Goal: Task Accomplishment & Management: Use online tool/utility

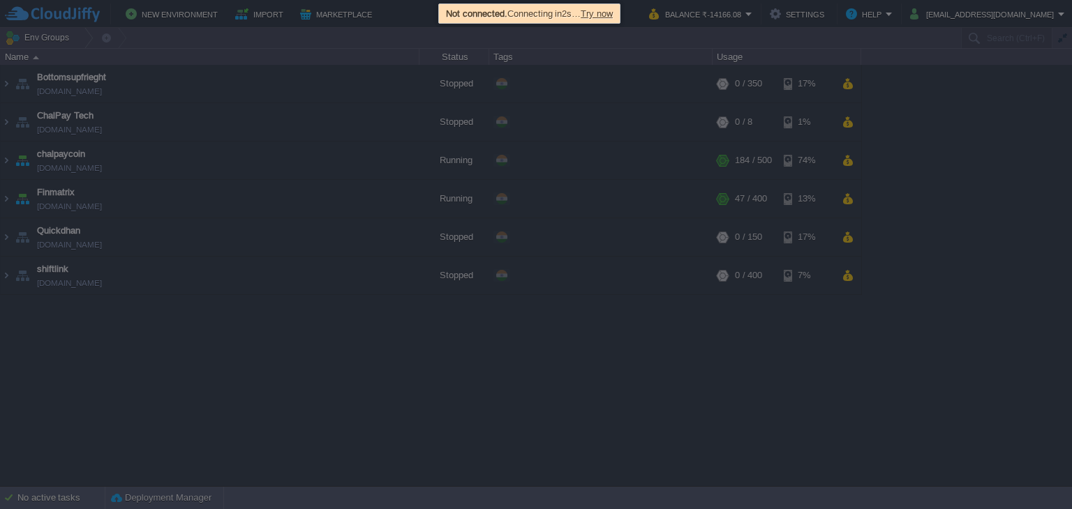
click at [611, 18] on span "Try now" at bounding box center [597, 13] width 32 height 10
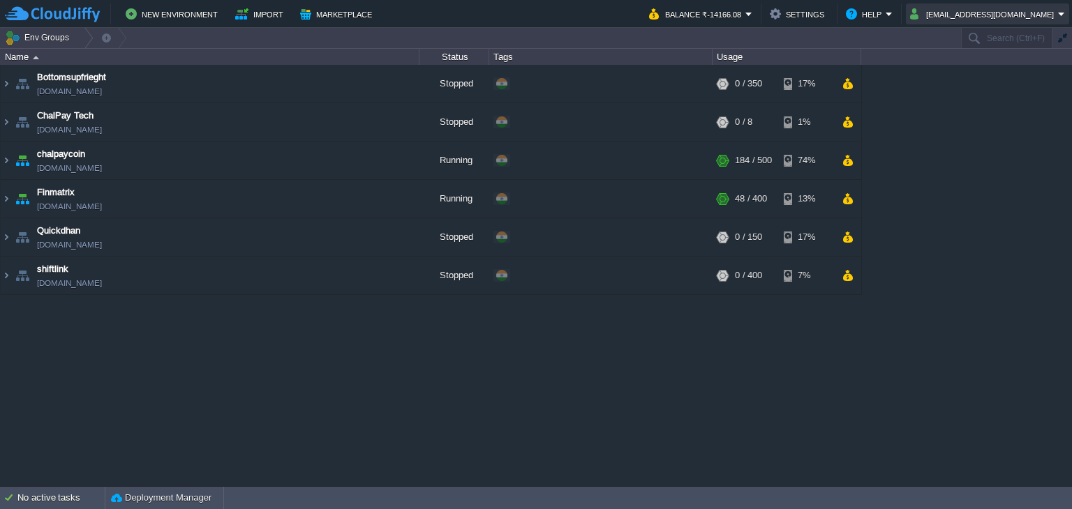
click at [1010, 12] on button "[EMAIL_ADDRESS][DOMAIN_NAME]" at bounding box center [984, 14] width 148 height 17
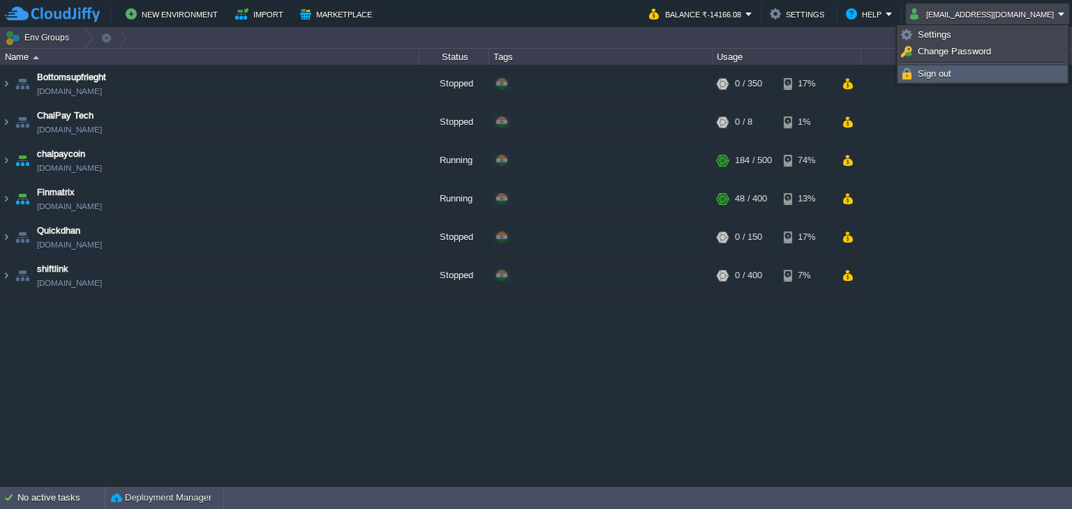
click at [946, 79] on link "Sign out" at bounding box center [982, 73] width 167 height 15
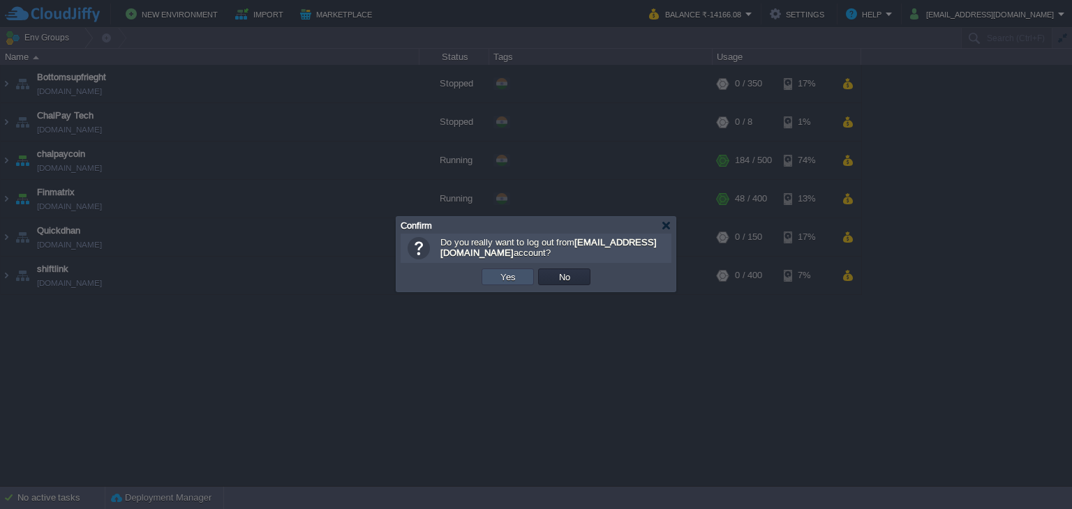
click at [508, 278] on button "Yes" at bounding box center [508, 277] width 24 height 13
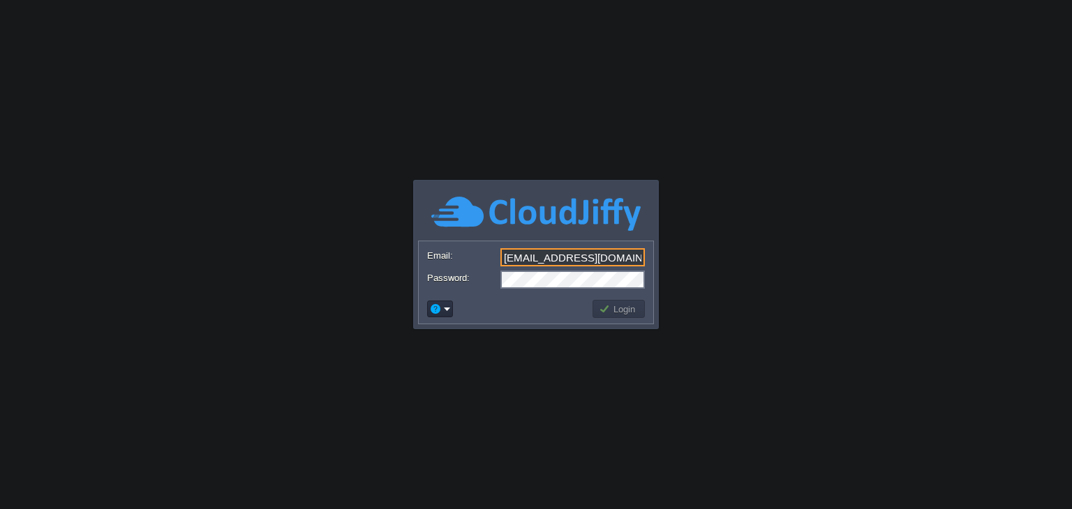
click at [627, 252] on input "[EMAIL_ADDRESS][DOMAIN_NAME]" at bounding box center [572, 257] width 144 height 18
type input "boliyeeapp@gmail.com"
click at [625, 310] on button "Login" at bounding box center [619, 309] width 40 height 13
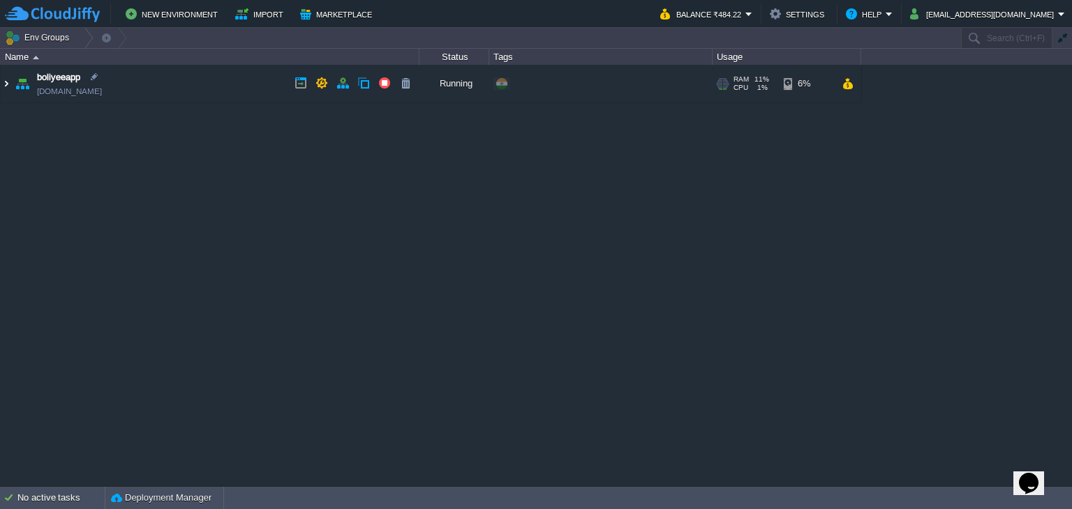
click at [3, 81] on img at bounding box center [6, 84] width 11 height 38
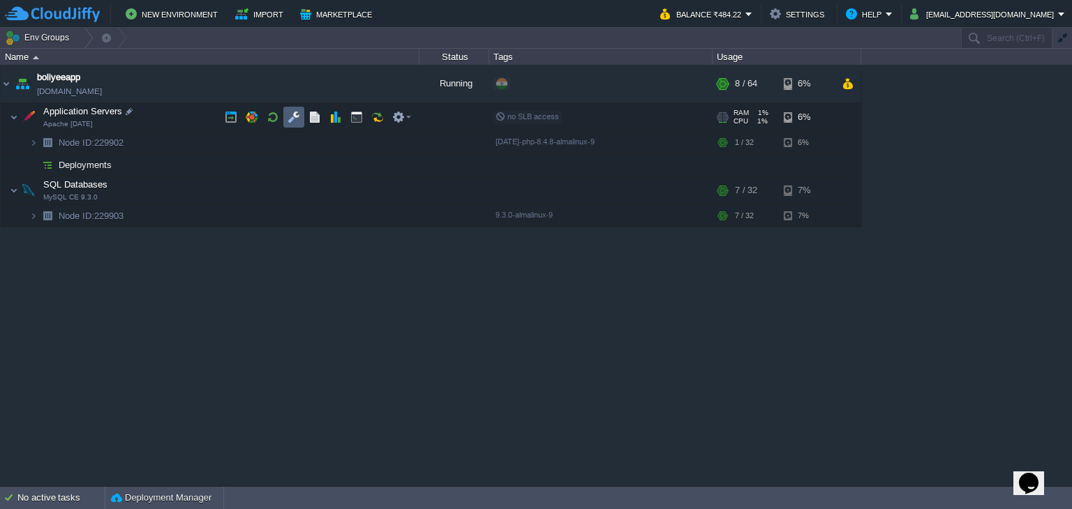
click at [296, 118] on button "button" at bounding box center [294, 117] width 13 height 13
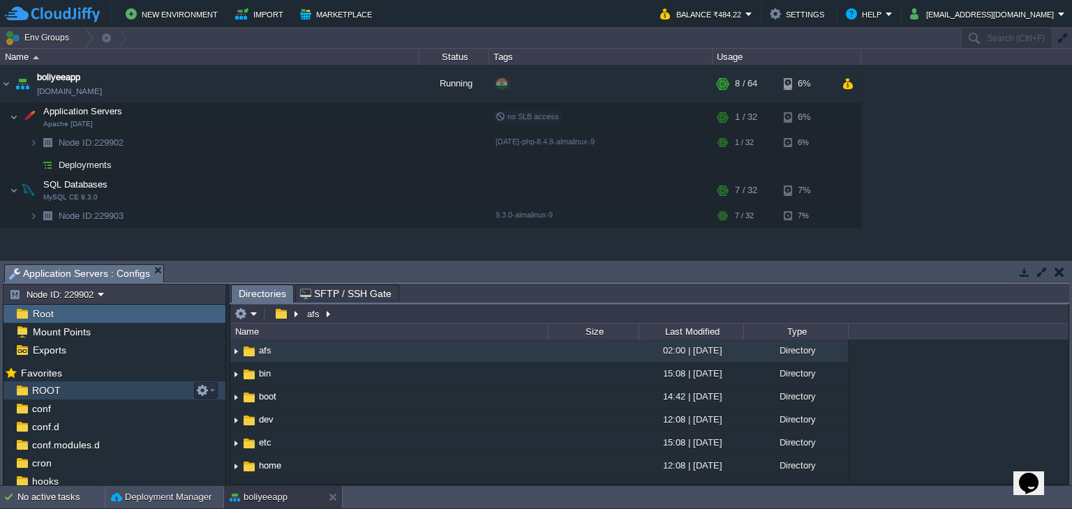
click at [48, 385] on span "ROOT" at bounding box center [45, 391] width 33 height 13
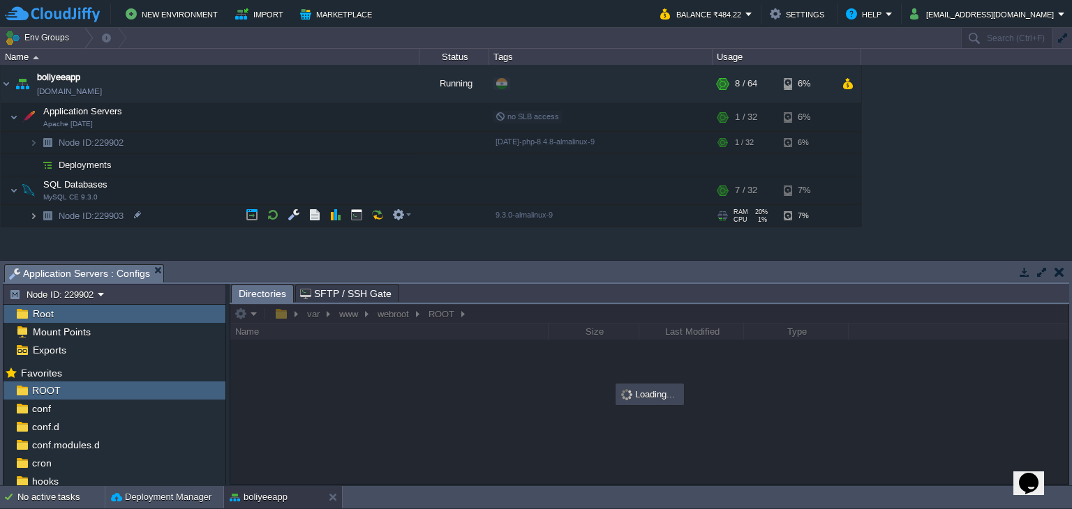
click at [31, 213] on img at bounding box center [33, 216] width 8 height 22
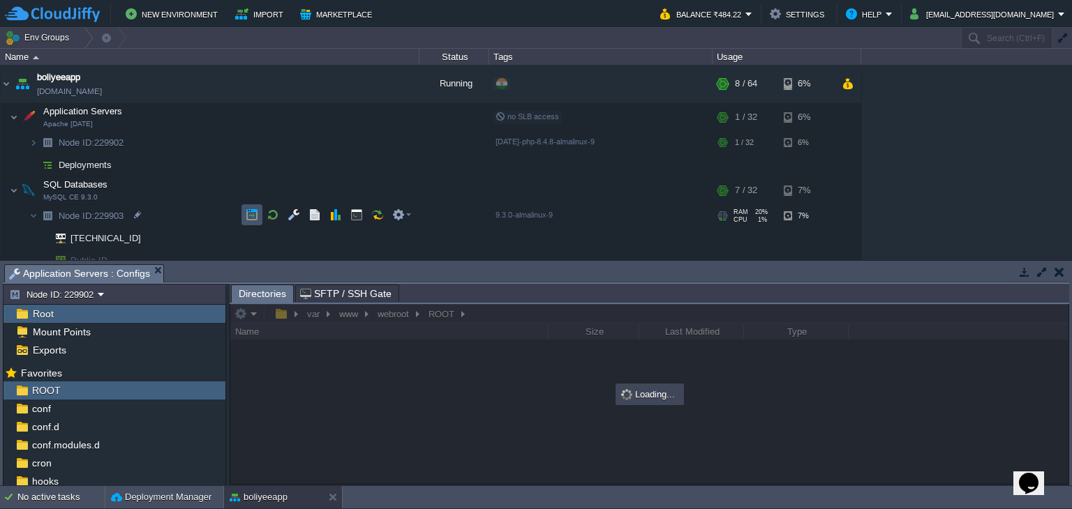
click at [257, 216] on button "button" at bounding box center [252, 215] width 13 height 13
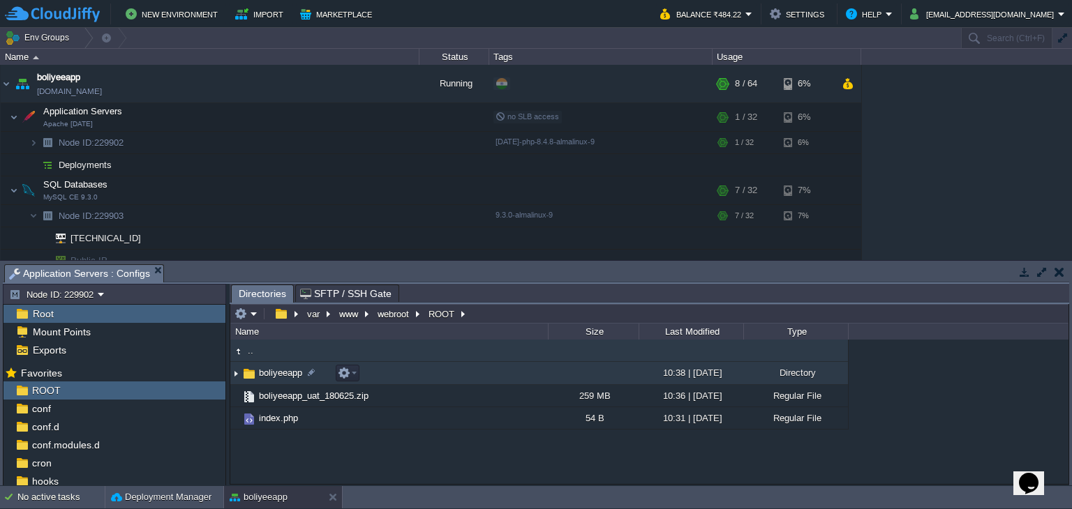
click at [274, 380] on td "boliyeeapp" at bounding box center [389, 373] width 318 height 23
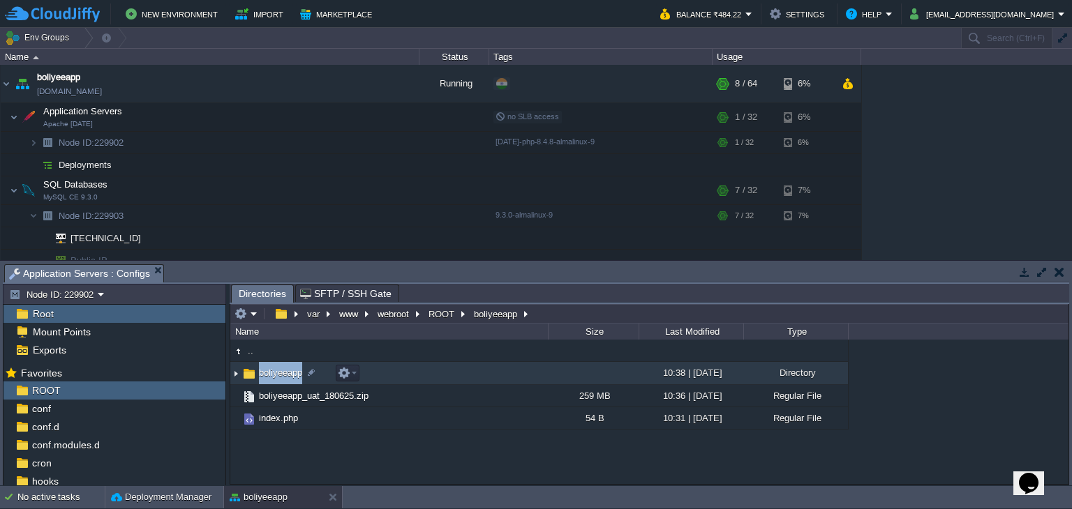
click at [274, 380] on td "boliyeeapp" at bounding box center [389, 373] width 318 height 23
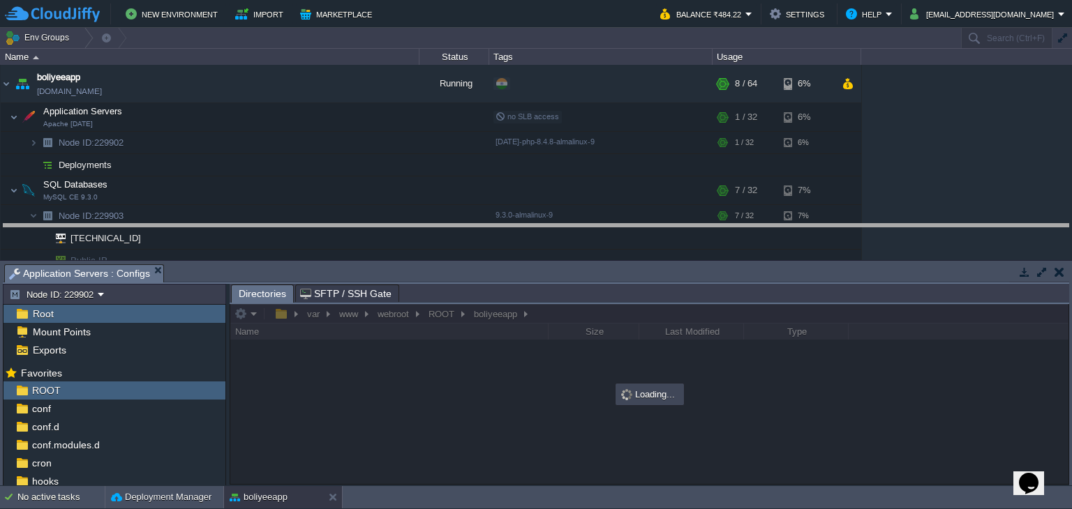
drag, startPoint x: 505, startPoint y: 275, endPoint x: 516, endPoint y: 196, distance: 79.7
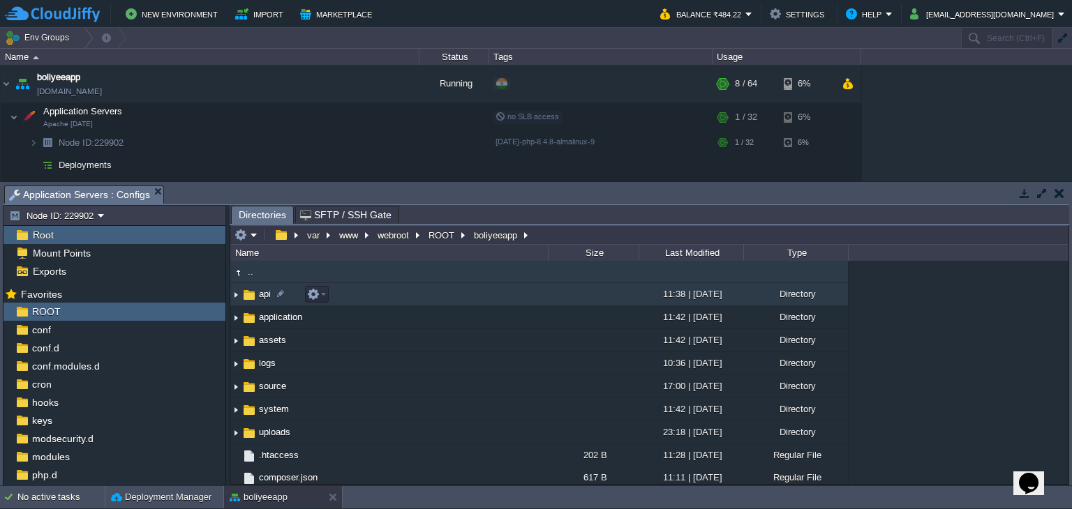
click at [263, 300] on span "api" at bounding box center [265, 294] width 16 height 12
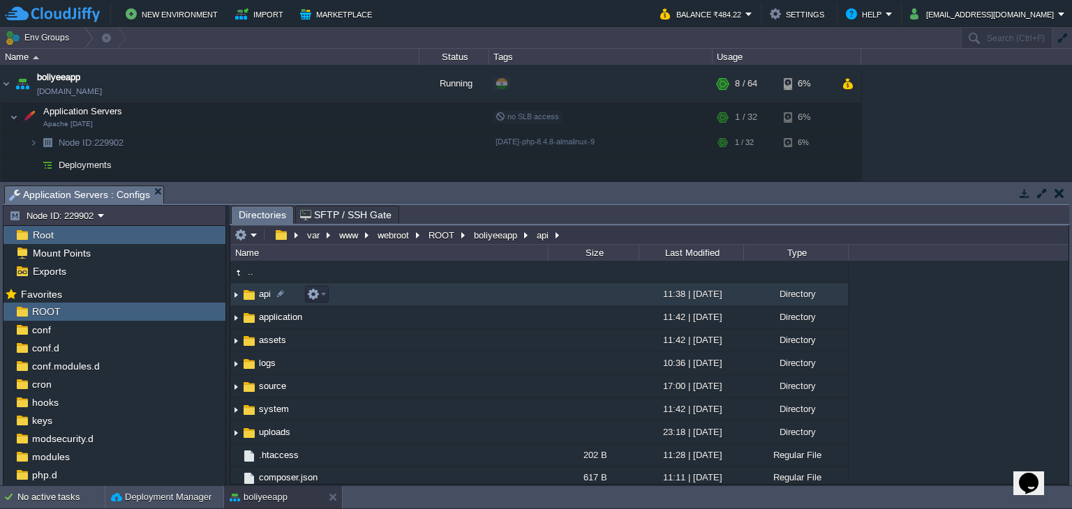
click at [263, 300] on span "api" at bounding box center [265, 294] width 16 height 12
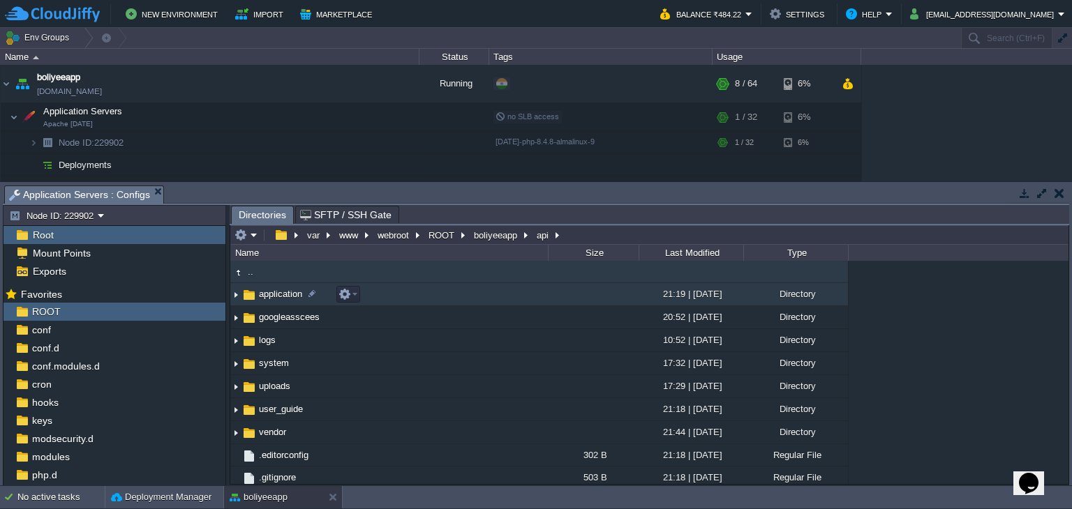
click at [271, 299] on span "application" at bounding box center [280, 294] width 47 height 12
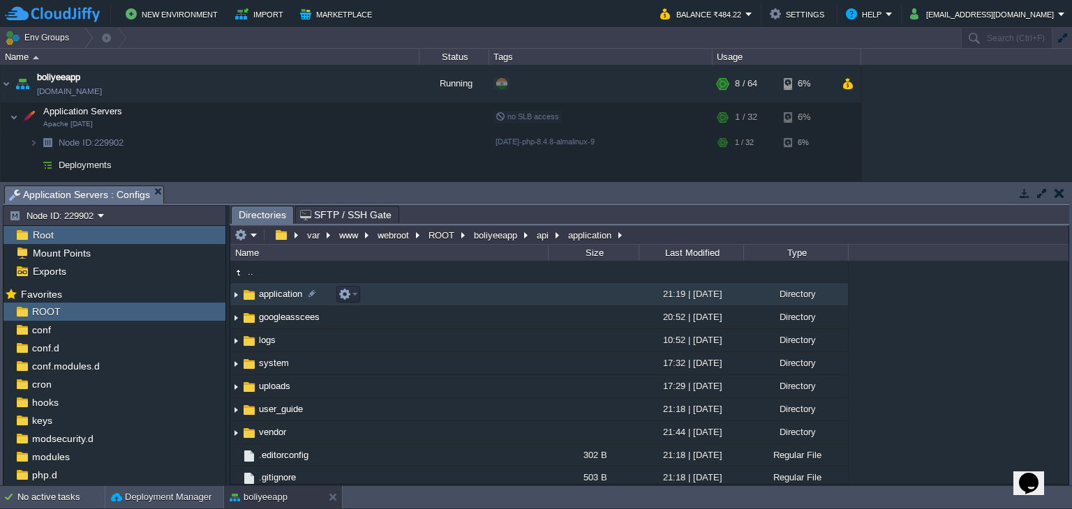
click at [271, 299] on span "application" at bounding box center [280, 294] width 47 height 12
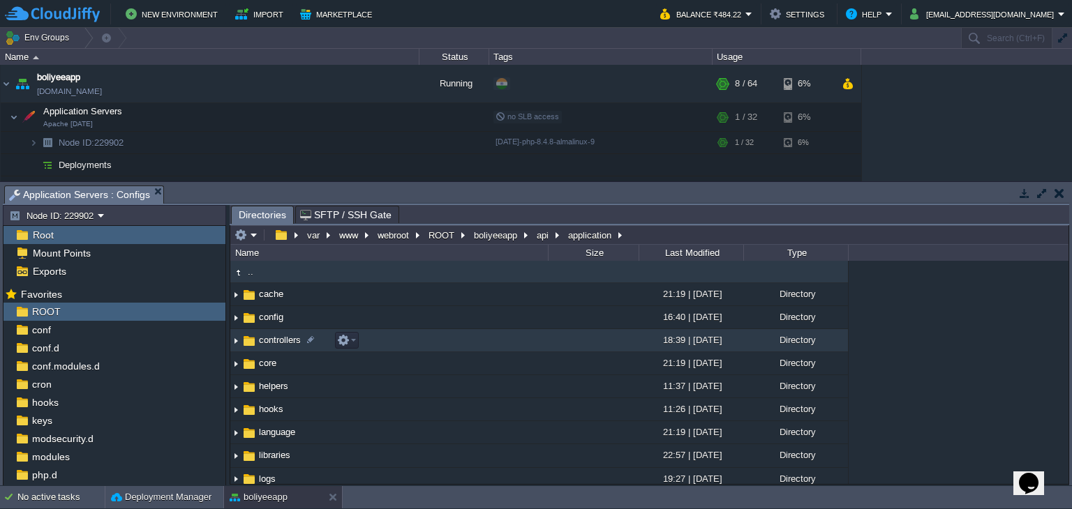
click at [276, 346] on span "controllers" at bounding box center [280, 340] width 46 height 12
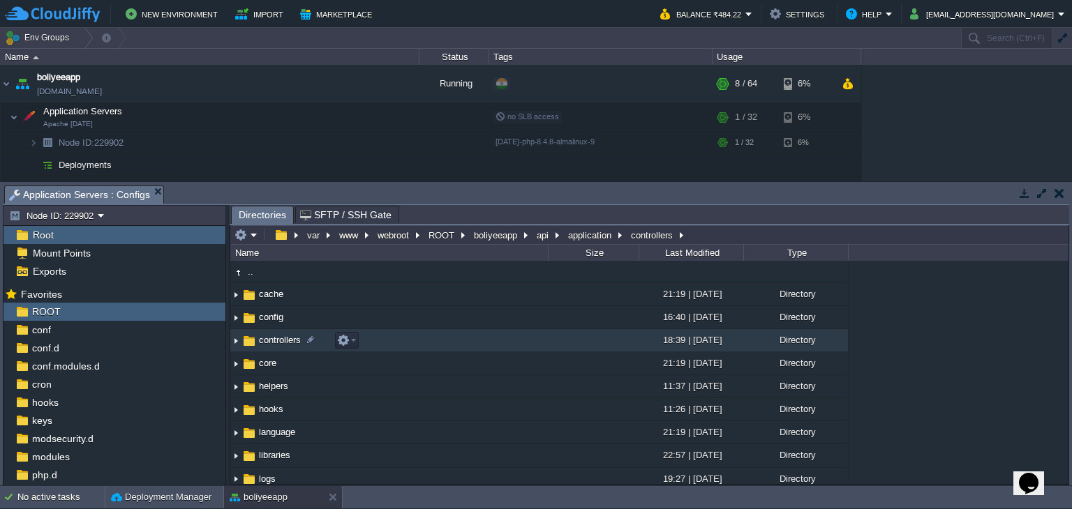
click at [276, 346] on span "controllers" at bounding box center [280, 340] width 46 height 12
